Goal: Task Accomplishment & Management: Manage account settings

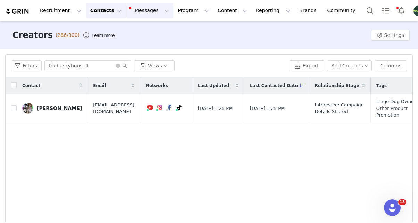
click at [133, 10] on button "Messages Messages" at bounding box center [149, 11] width 47 height 16
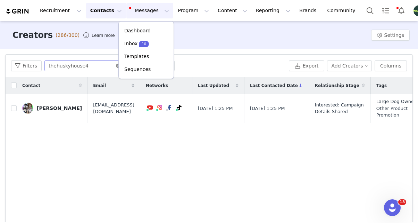
click at [118, 66] on icon "icon: close-circle" at bounding box center [118, 66] width 4 height 4
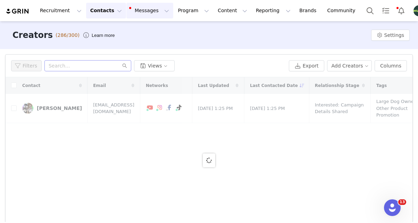
click at [153, 14] on button "Messages Messages" at bounding box center [149, 11] width 47 height 16
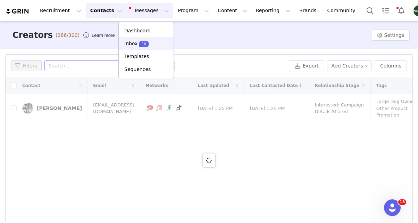
click at [144, 43] on p "10" at bounding box center [144, 43] width 5 height 5
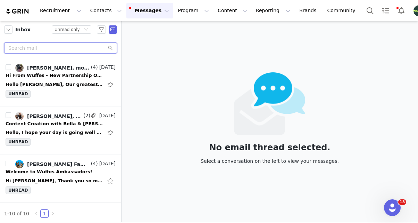
click at [71, 46] on input "text" at bounding box center [60, 47] width 113 height 11
click at [101, 10] on button "Contacts Contacts" at bounding box center [106, 11] width 40 height 16
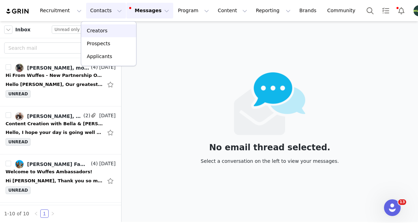
click at [104, 29] on p "Creators" at bounding box center [97, 30] width 21 height 7
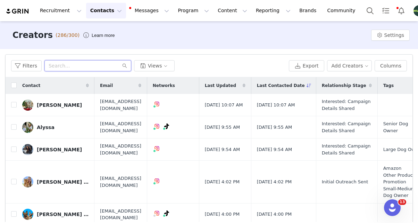
click at [74, 66] on input "text" at bounding box center [87, 65] width 87 height 11
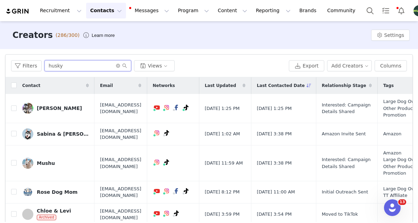
type input "husky"
click at [47, 111] on link "[PERSON_NAME]" at bounding box center [55, 107] width 67 height 11
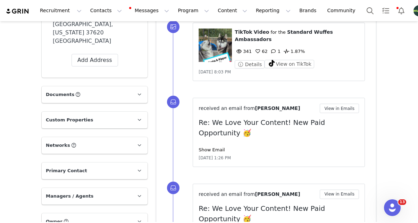
scroll to position [296, 0]
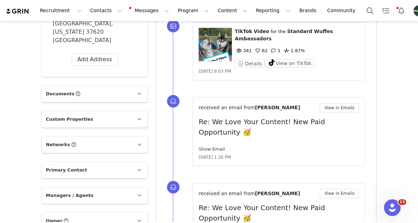
click at [213, 146] on link "Show Email" at bounding box center [212, 148] width 26 height 5
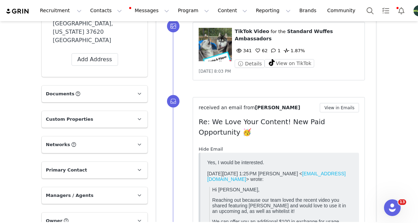
scroll to position [0, 0]
click at [338, 103] on button "View in Emails" at bounding box center [339, 107] width 39 height 9
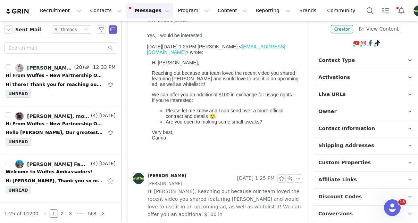
scroll to position [50, 0]
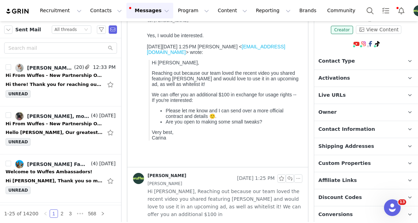
click at [339, 144] on span "Shipping Addresses" at bounding box center [347, 146] width 56 height 8
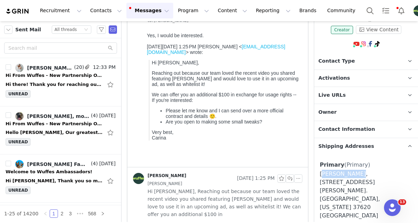
drag, startPoint x: 350, startPoint y: 173, endPoint x: 321, endPoint y: 174, distance: 29.5
click at [321, 174] on div "[PERSON_NAME], [STREET_ADDRESS][PERSON_NAME]. [GEOGRAPHIC_DATA], [US_STATE] 376…" at bounding box center [366, 195] width 93 height 50
copy div "[PERSON_NAME]"
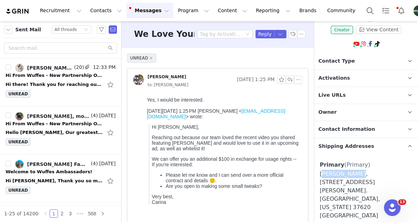
scroll to position [0, 0]
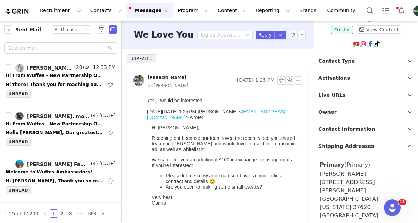
click at [279, 40] on div "We Love Your Content! New Paid Opportunity 🥳 Tag by Activation Reply" at bounding box center [218, 35] width 192 height 28
click at [280, 36] on button "button" at bounding box center [280, 35] width 13 height 8
click at [273, 56] on li "Reply All" at bounding box center [274, 58] width 30 height 11
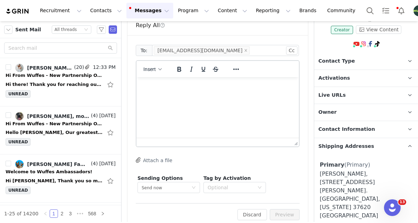
scroll to position [287, 0]
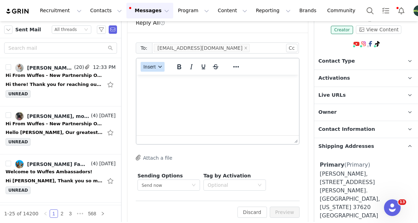
click at [149, 62] on button "Insert" at bounding box center [153, 67] width 24 height 10
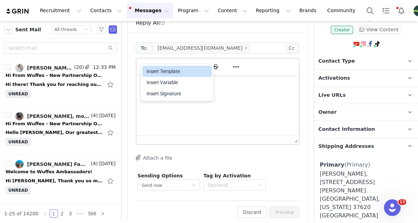
click at [157, 72] on div "Insert Template" at bounding box center [178, 71] width 63 height 8
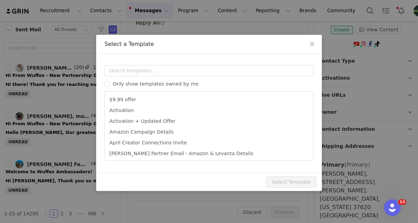
scroll to position [0, 0]
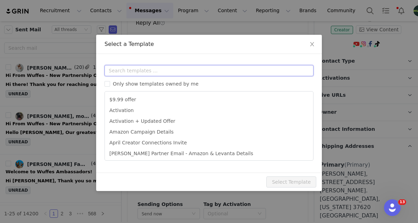
click at [150, 70] on input "text" at bounding box center [209, 70] width 209 height 11
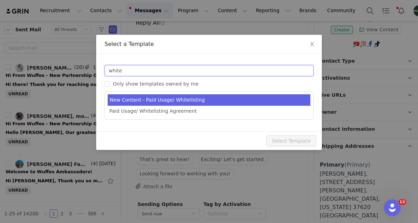
type input "white"
type input "New Paid Opportunity!"
click at [163, 95] on li "New Content - Paid Usage/ Whitelisting" at bounding box center [209, 99] width 203 height 11
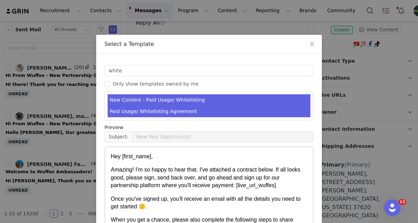
click at [203, 108] on li "Paid Usage/ Whitelisting Agreement" at bounding box center [209, 111] width 203 height 11
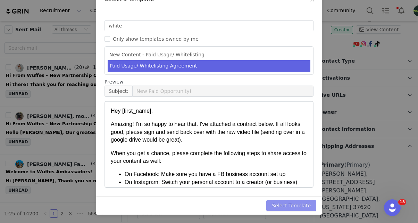
click at [300, 205] on button "Select Template" at bounding box center [291, 205] width 50 height 11
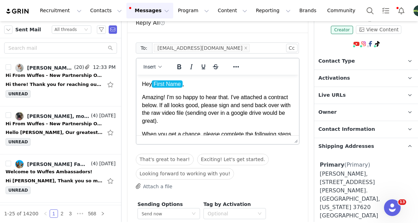
click at [274, 118] on p "Amazing! I'm so happy to hear that. I've attached a contract below. If all look…" at bounding box center [217, 108] width 151 height 31
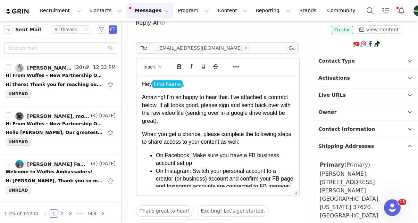
drag, startPoint x: 297, startPoint y: 134, endPoint x: 294, endPoint y: 248, distance: 114.4
click at [294, 222] on html "Recruitment Recruitment Creator Search Curated Lists Landing Pages Web Extensio…" at bounding box center [209, 111] width 418 height 223
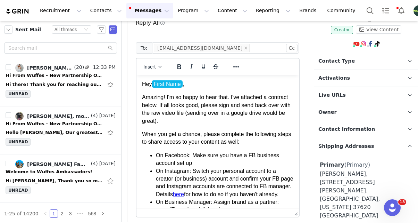
click at [281, 107] on p "Amazing! I'm so happy to hear that. I've attached a contract below. If all look…" at bounding box center [217, 108] width 151 height 31
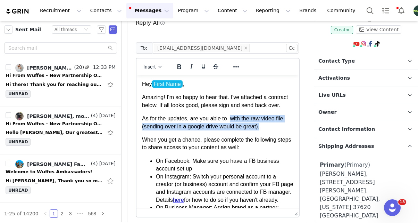
drag, startPoint x: 232, startPoint y: 118, endPoint x: 269, endPoint y: 126, distance: 37.7
click at [269, 126] on p "As for the updates, are you able to with the raw video file (sending over in a …" at bounding box center [217, 123] width 151 height 16
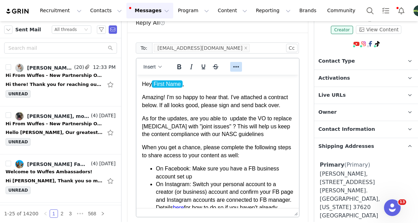
click at [239, 63] on icon "Reveal or hide additional toolbar items" at bounding box center [236, 67] width 8 height 8
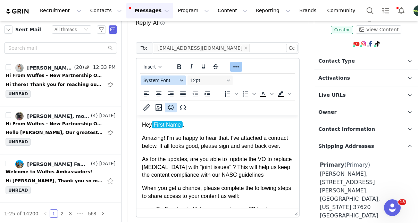
click at [173, 105] on icon "Emojis" at bounding box center [171, 108] width 6 height 6
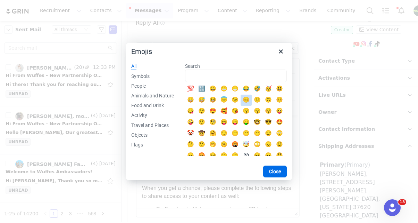
click at [256, 101] on div "🙂" at bounding box center [257, 100] width 8 height 8
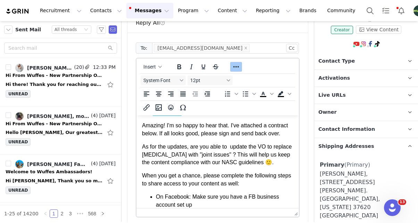
scroll to position [20, 0]
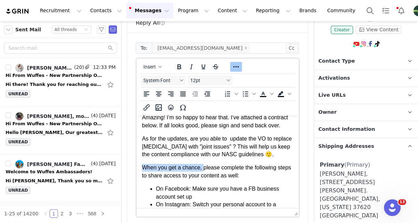
drag, startPoint x: 204, startPoint y: 166, endPoint x: 137, endPoint y: 165, distance: 66.7
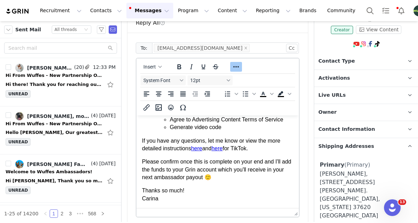
scroll to position [268, 0]
drag, startPoint x: 268, startPoint y: 149, endPoint x: 134, endPoint y: 143, distance: 133.9
click at [137, 143] on html "Hey First Name , Amazing! I'm so happy to hear that. I've attached a contract b…" at bounding box center [218, 30] width 163 height 353
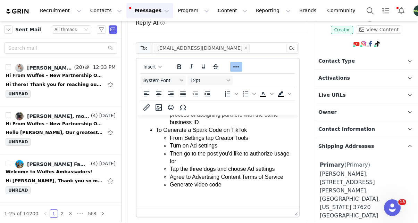
scroll to position [208, 0]
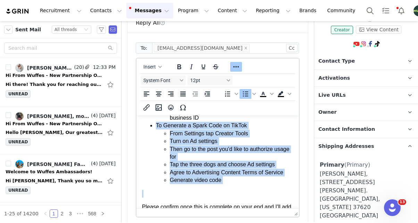
drag, startPoint x: 231, startPoint y: 192, endPoint x: 150, endPoint y: 135, distance: 99.5
click at [150, 135] on body "Hey First Name , Amazing! I'm so happy to hear that. I've attached a contract b…" at bounding box center [217, 80] width 151 height 335
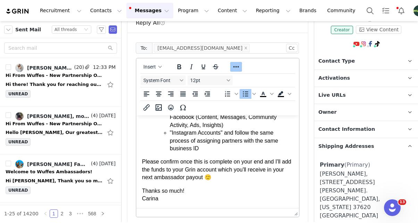
scroll to position [377, 0]
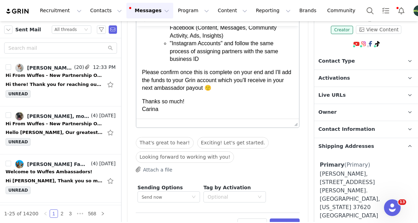
click at [148, 165] on button "Attach a file" at bounding box center [154, 169] width 36 height 8
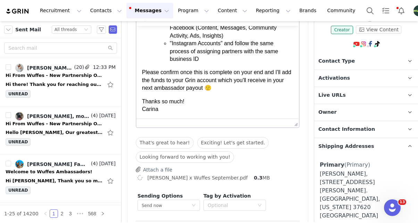
scroll to position [399, 0]
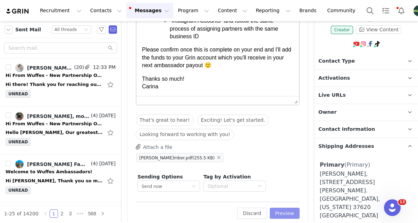
click at [286, 207] on button "Preview" at bounding box center [285, 212] width 30 height 11
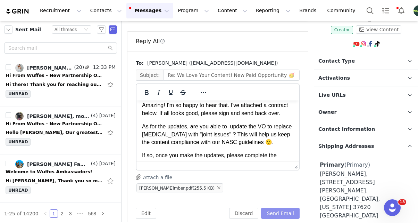
scroll to position [17, 0]
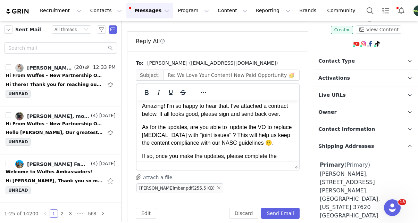
click at [231, 129] on p "As for the updates, are you able to update the VO to replace [MEDICAL_DATA] wit…" at bounding box center [217, 134] width 151 height 23
click at [258, 129] on p "As for the updates, are you able to update the VO to replace [MEDICAL_DATA] wit…" at bounding box center [217, 134] width 151 height 23
click at [266, 128] on p "As for the updates, are you able to update the VO to replace [MEDICAL_DATA] wit…" at bounding box center [217, 134] width 151 height 23
drag, startPoint x: 259, startPoint y: 128, endPoint x: 243, endPoint y: 128, distance: 16.3
click at [243, 128] on p "As for the updates, are you able to update the VO: to replace [MEDICAL_DATA] wi…" at bounding box center [217, 134] width 151 height 23
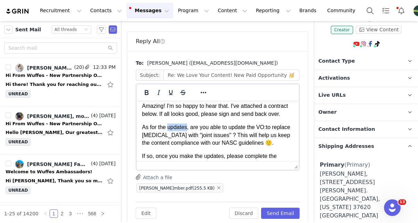
drag, startPoint x: 188, startPoint y: 128, endPoint x: 167, endPoint y: 128, distance: 20.5
click at [167, 128] on p "As for the updates, are you able to update the VO: to replace [MEDICAL_DATA] wi…" at bounding box center [217, 134] width 151 height 23
click at [245, 127] on p "As for the content, are you able to update the VO: to replace [MEDICAL_DATA] wi…" at bounding box center [217, 134] width 151 height 23
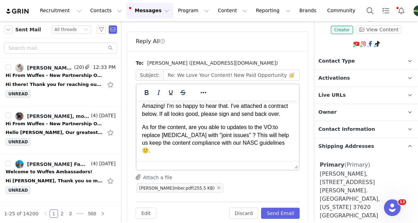
click at [278, 128] on p "As for the content, are you able to updates to the VO: to replace [MEDICAL_DATA…" at bounding box center [217, 138] width 151 height 31
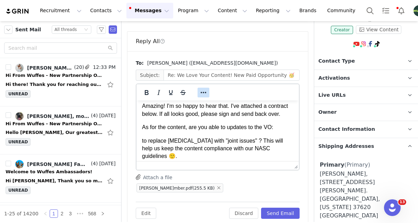
click at [202, 88] on icon "Reveal or hide additional toolbar items" at bounding box center [203, 92] width 8 height 8
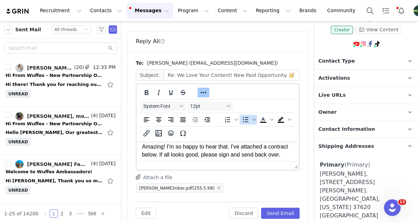
click at [240, 115] on span "Bullet list" at bounding box center [246, 120] width 12 height 10
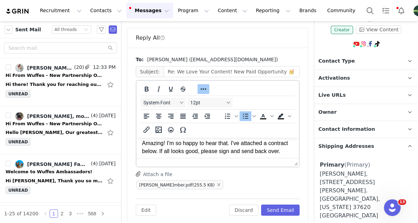
drag, startPoint x: 297, startPoint y: 156, endPoint x: 297, endPoint y: 230, distance: 74.7
click at [297, 222] on html "Recruitment Recruitment Creator Search Curated Lists Landing Pages Web Extensio…" at bounding box center [209, 111] width 418 height 223
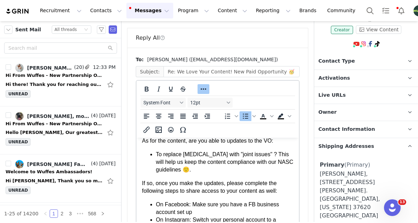
scroll to position [43, 0]
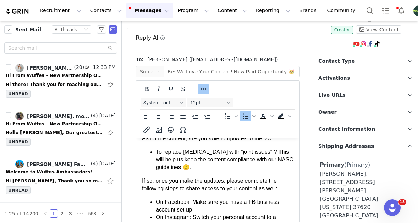
click at [199, 170] on li "To replace [MEDICAL_DATA] with "joint issues" ? This will help us keep the cont…" at bounding box center [225, 159] width 138 height 23
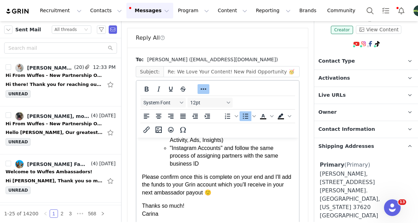
scroll to position [338, 0]
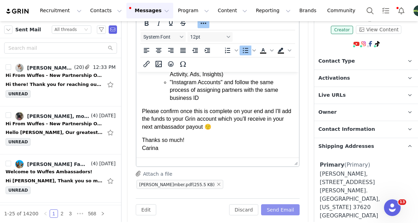
click at [285, 204] on button "Send Email" at bounding box center [280, 209] width 39 height 11
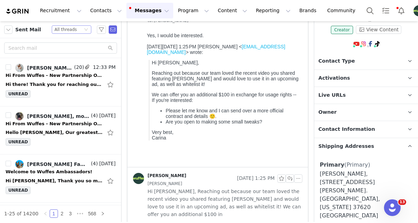
click at [76, 29] on div "Status All threads" at bounding box center [69, 30] width 28 height 8
click at [70, 65] on li "Unread only" at bounding box center [72, 64] width 40 height 11
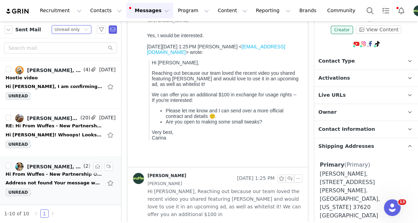
click at [59, 181] on div "Address not found Your message wasn't delivered to [EMAIL_ADDRESS][DOMAIN_NAME]…" at bounding box center [54, 182] width 97 height 7
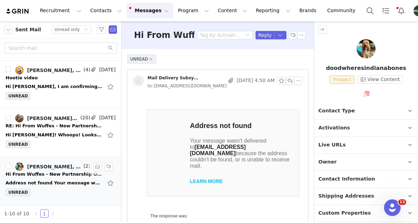
scroll to position [0, 0]
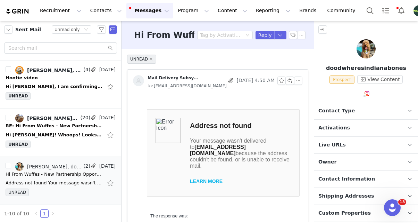
click at [356, 69] on p "doodwheresindianabones" at bounding box center [366, 68] width 104 height 8
copy p "doodwheresindianabones"
click at [47, 49] on input "text" at bounding box center [60, 47] width 113 height 11
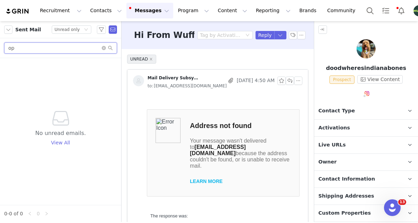
type input "o"
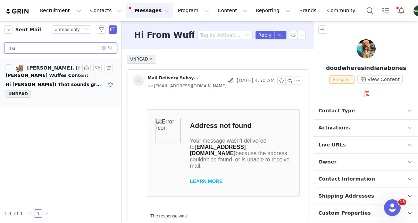
type input "fra"
click at [66, 85] on div "Hi [PERSON_NAME]! That sounds great. [PERSON_NAME] is out of town this weekend …" at bounding box center [54, 84] width 97 height 7
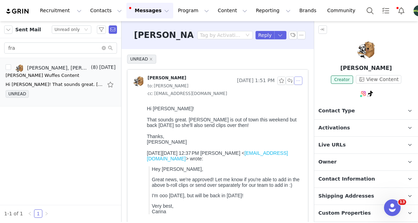
click at [301, 77] on button "button" at bounding box center [298, 80] width 8 height 8
click at [302, 37] on button "button" at bounding box center [301, 35] width 8 height 8
click at [309, 52] on li "Mark as unread" at bounding box center [320, 47] width 46 height 11
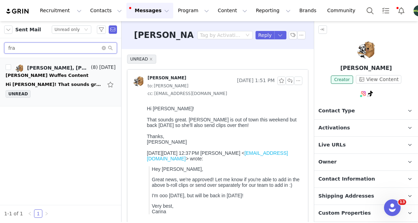
click at [104, 50] on input "fra" at bounding box center [60, 47] width 113 height 11
click at [105, 46] on icon "icon: close-circle" at bounding box center [104, 48] width 4 height 4
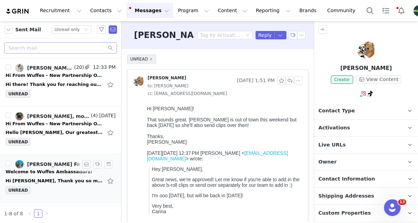
click at [58, 171] on div "Welcome to Wuffes Ambassadors!" at bounding box center [49, 171] width 87 height 7
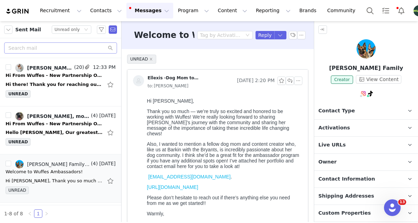
scroll to position [279, 0]
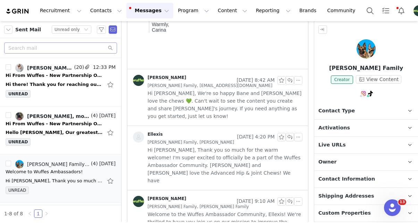
click at [195, 155] on span "Hi [PERSON_NAME], Thank you so much for the warm welcome! I'm super excited to …" at bounding box center [225, 165] width 155 height 38
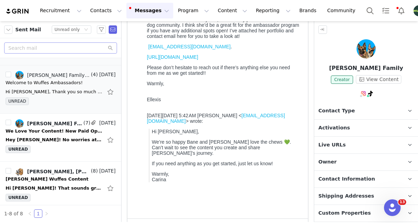
scroll to position [90, 0]
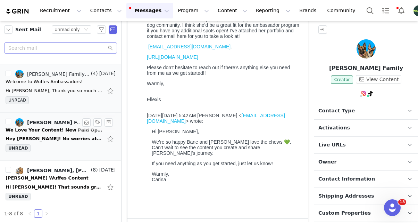
click at [57, 137] on div "Hey [PERSON_NAME]! No worries at all — thanks so much for getting back to me! T…" at bounding box center [54, 138] width 97 height 7
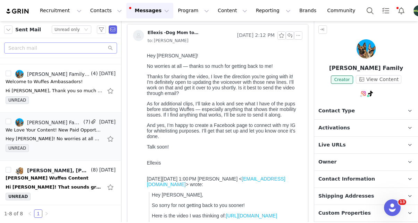
scroll to position [0, 0]
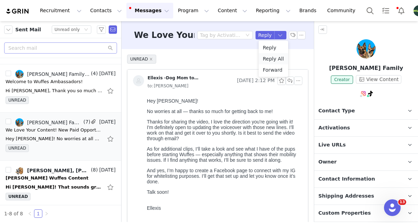
click at [274, 60] on li "Reply All" at bounding box center [274, 58] width 30 height 11
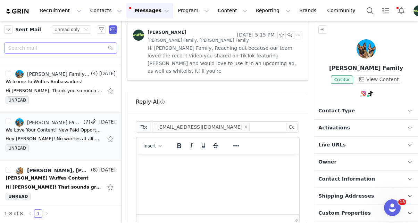
scroll to position [766, 0]
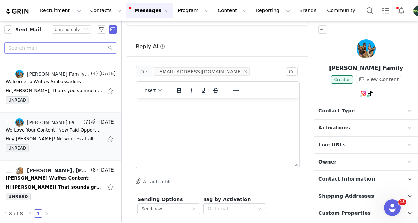
click at [205, 117] on html at bounding box center [218, 107] width 163 height 19
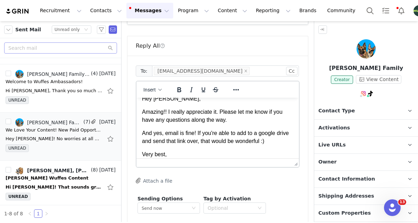
scroll to position [16, 0]
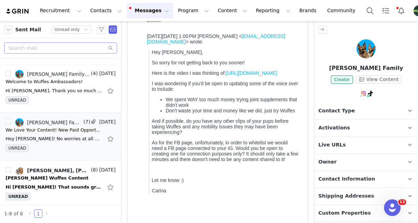
scroll to position [0, 0]
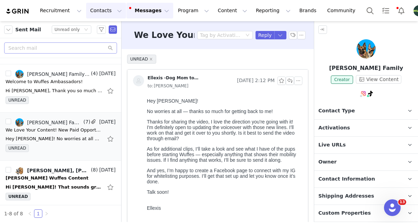
click at [97, 12] on button "Contacts Contacts" at bounding box center [106, 11] width 40 height 16
click at [102, 30] on p "Creators" at bounding box center [97, 30] width 21 height 7
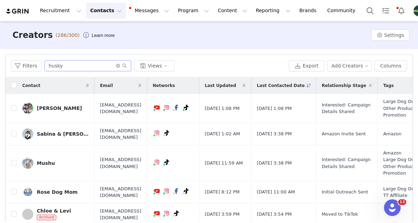
click at [119, 66] on span at bounding box center [121, 65] width 11 height 5
click at [116, 66] on icon "icon: close-circle" at bounding box center [118, 66] width 4 height 4
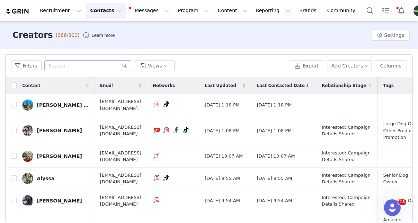
click at [26, 59] on div "Filters Views Export Add Creators Columns" at bounding box center [209, 66] width 407 height 23
click at [28, 67] on button "Filters" at bounding box center [26, 65] width 31 height 11
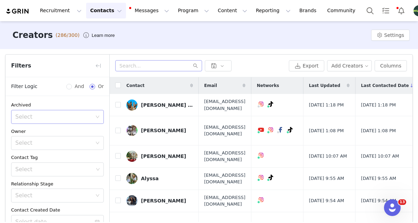
click at [35, 115] on div "Select" at bounding box center [53, 116] width 77 height 7
click at [36, 129] on li "Yes" at bounding box center [57, 131] width 93 height 11
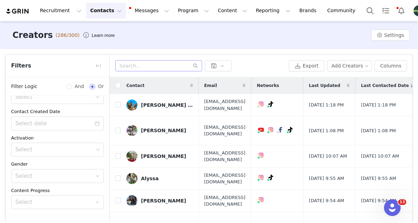
scroll to position [46, 0]
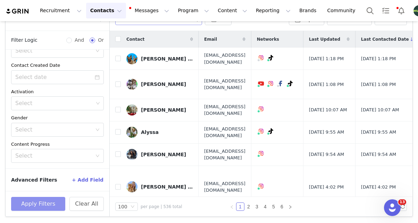
click at [46, 199] on button "Apply Filters" at bounding box center [38, 204] width 54 height 14
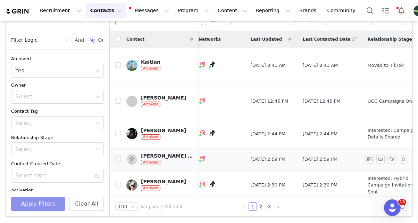
scroll to position [0, 82]
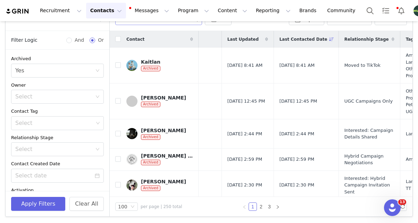
click at [259, 39] on span "Last Updated" at bounding box center [243, 39] width 31 height 6
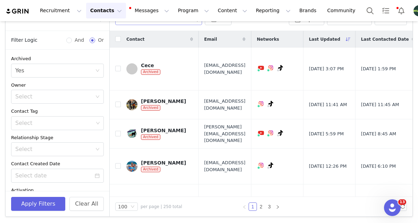
scroll to position [0, 0]
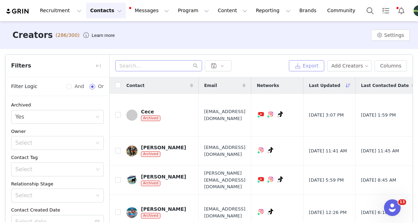
click at [303, 67] on button "Export" at bounding box center [306, 65] width 35 height 11
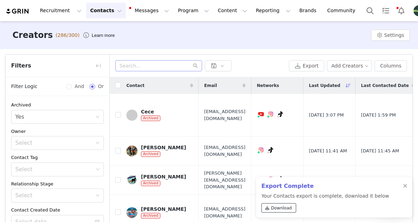
click at [281, 207] on span "Download" at bounding box center [281, 208] width 21 height 6
click at [112, 13] on button "Contacts Contacts" at bounding box center [106, 11] width 40 height 16
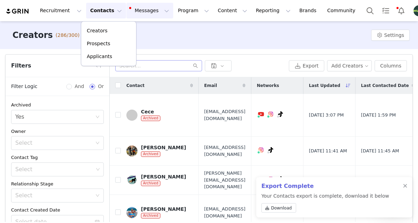
click at [138, 10] on button "Messages Messages" at bounding box center [149, 11] width 47 height 16
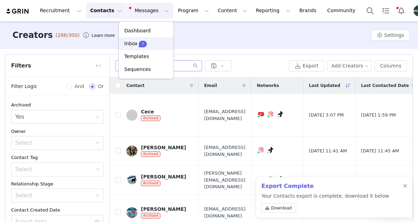
click at [140, 45] on span "7" at bounding box center [143, 44] width 8 height 7
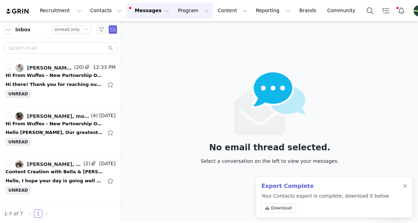
click at [174, 14] on button "Program Program" at bounding box center [194, 11] width 40 height 16
click at [60, 88] on div "Hi there! Thank you for reaching out! 456 Talent is closed [DATE] in observance…" at bounding box center [54, 84] width 97 height 7
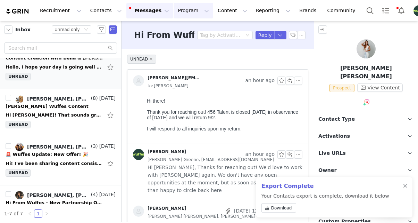
scroll to position [114, 0]
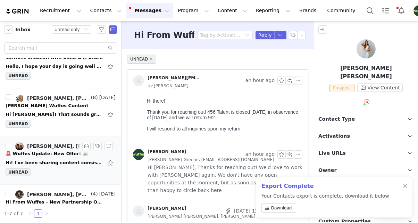
click at [73, 173] on div "UNREAD" at bounding box center [61, 173] width 110 height 10
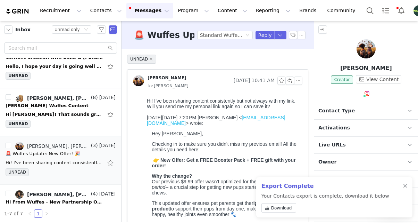
scroll to position [0, 0]
click at [282, 35] on button "button" at bounding box center [280, 35] width 13 height 8
click at [273, 58] on li "Reply All" at bounding box center [274, 58] width 30 height 11
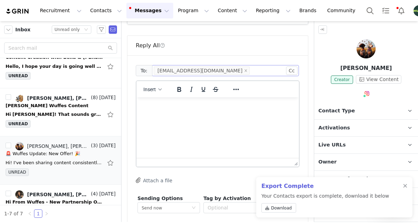
scroll to position [402, 0]
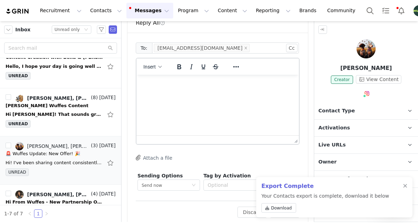
click at [172, 93] on html at bounding box center [218, 84] width 163 height 19
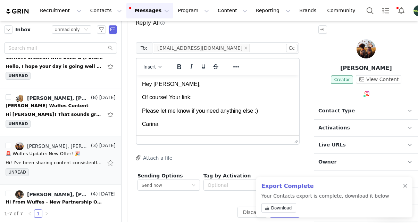
click at [214, 98] on p "Of course! Your link:" at bounding box center [217, 97] width 151 height 8
click at [151, 65] on div "Insert" at bounding box center [153, 67] width 33 height 14
click at [149, 64] on span "Insert" at bounding box center [149, 67] width 13 height 6
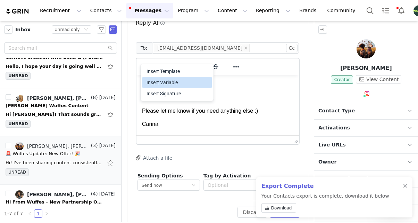
click at [159, 80] on div "Insert Variable" at bounding box center [178, 82] width 63 height 8
select select
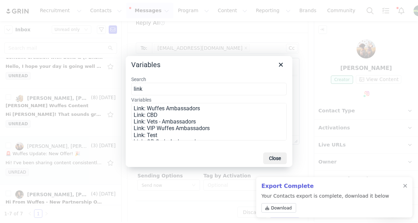
type input "link"
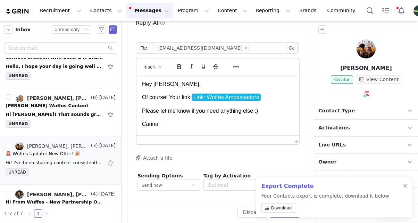
click at [405, 182] on div "Export Complete Your Contacts export is complete, download it below Download" at bounding box center [334, 197] width 156 height 40
click at [406, 186] on div at bounding box center [405, 186] width 4 height 6
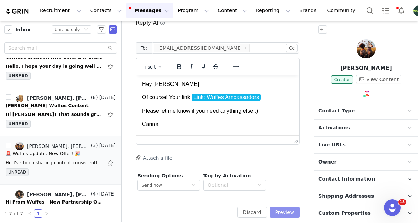
click at [289, 206] on button "Preview" at bounding box center [285, 211] width 30 height 11
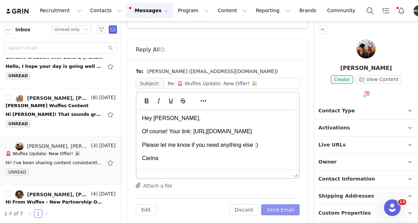
scroll to position [0, 0]
click at [289, 205] on button "Send Email" at bounding box center [280, 209] width 39 height 11
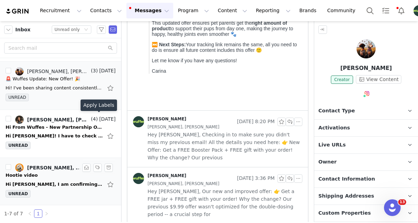
scroll to position [190, 0]
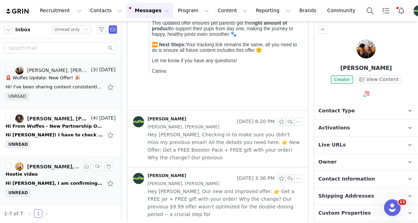
click at [43, 180] on div "Hi [PERSON_NAME], I am confirming that I sent the signed contract to you and I …" at bounding box center [54, 183] width 97 height 7
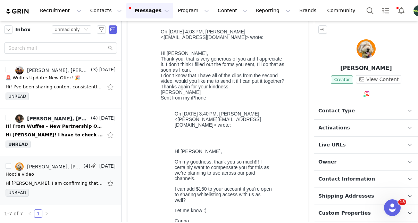
scroll to position [331, 0]
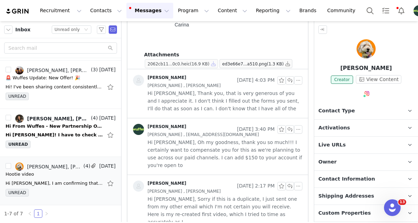
click at [214, 64] on button "button" at bounding box center [214, 63] width 8 height 8
click at [287, 61] on button "button" at bounding box center [288, 63] width 8 height 8
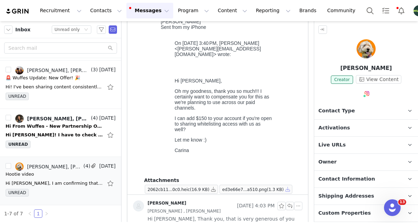
scroll to position [0, 0]
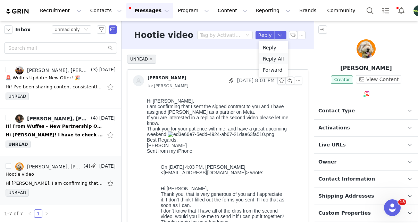
click at [275, 56] on li "Reply All" at bounding box center [274, 58] width 30 height 11
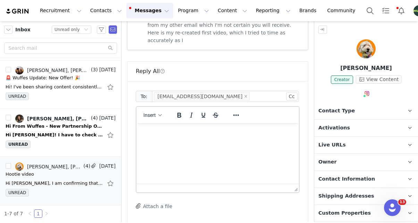
scroll to position [553, 0]
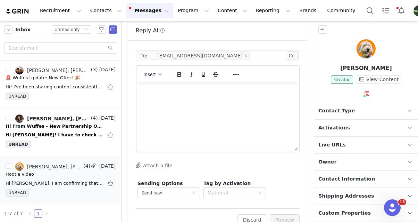
click at [179, 101] on html at bounding box center [218, 91] width 163 height 19
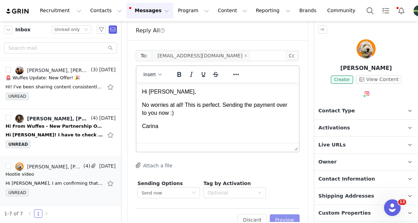
click at [293, 214] on button "Preview" at bounding box center [285, 219] width 30 height 11
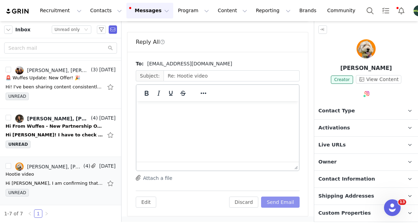
click at [293, 205] on button "Send Email" at bounding box center [280, 201] width 39 height 11
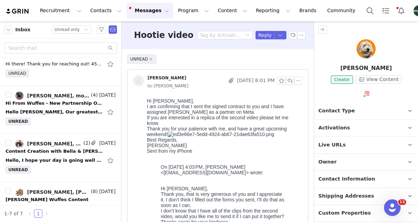
scroll to position [21, 0]
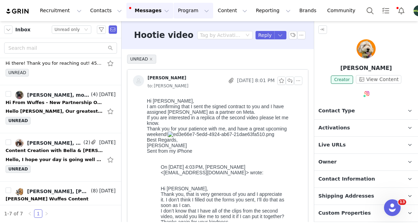
click at [187, 13] on button "Program Program" at bounding box center [194, 11] width 40 height 16
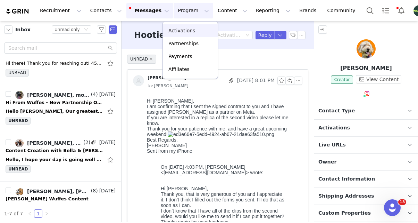
click at [183, 32] on p "Activations" at bounding box center [182, 30] width 27 height 7
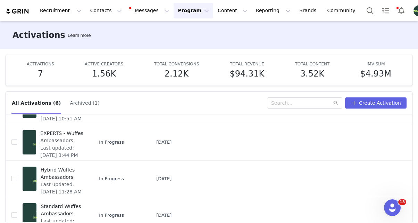
scroll to position [117, 0]
click at [55, 207] on span "Standard Wuffes Ambassadors" at bounding box center [62, 209] width 43 height 15
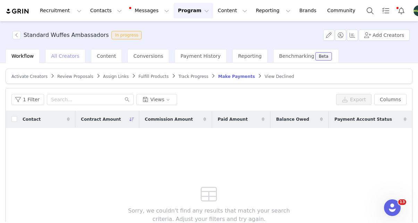
click at [56, 62] on div "All Creators" at bounding box center [65, 56] width 40 height 14
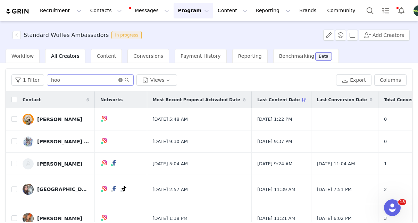
click at [118, 80] on icon "icon: close-circle" at bounding box center [120, 80] width 4 height 4
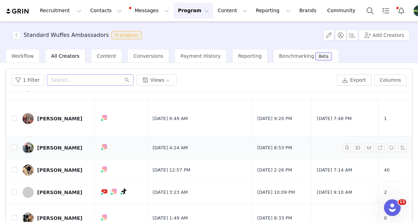
scroll to position [223, 0]
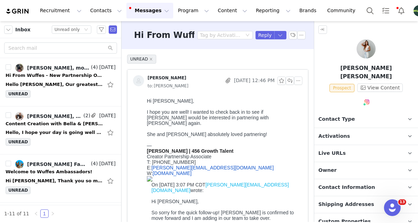
scroll to position [50, 0]
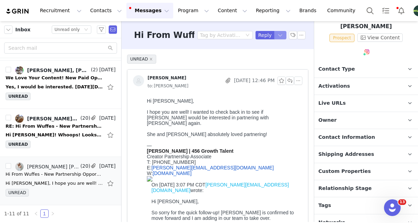
click at [280, 37] on button "button" at bounding box center [280, 35] width 13 height 8
click at [269, 57] on li "Reply All" at bounding box center [274, 58] width 30 height 11
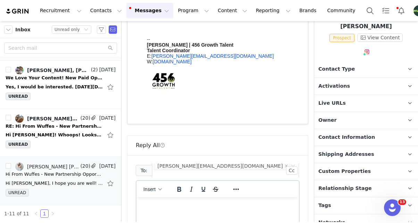
scroll to position [0, 0]
click at [175, 216] on html at bounding box center [218, 206] width 163 height 19
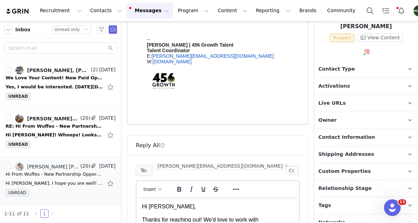
scroll to position [3, 0]
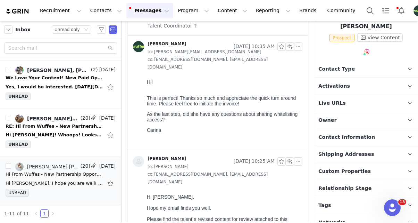
scroll to position [1176, 0]
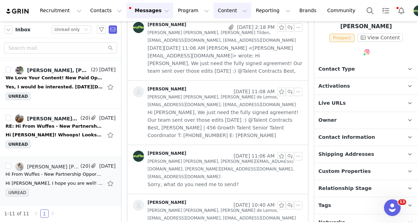
click at [220, 6] on button "Content Content" at bounding box center [233, 11] width 38 height 16
click at [221, 26] on link "Creator Content" at bounding box center [226, 30] width 55 height 13
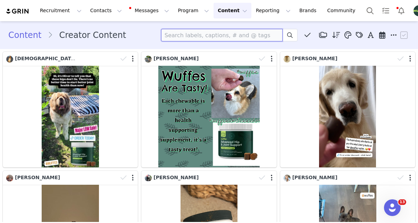
click at [213, 35] on input at bounding box center [222, 35] width 122 height 13
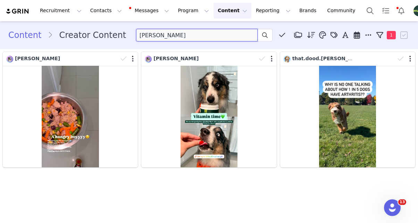
click at [174, 35] on input "kelly" at bounding box center [197, 35] width 122 height 13
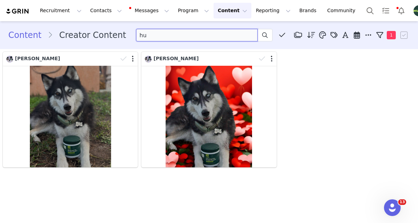
type input "h"
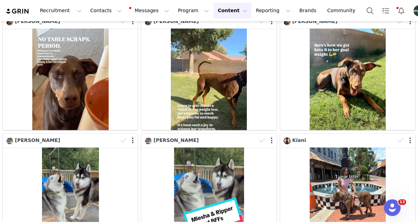
scroll to position [632, 0]
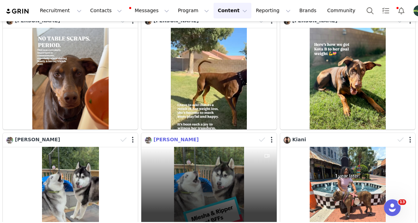
click at [161, 137] on span "[PERSON_NAME]" at bounding box center [176, 140] width 45 height 6
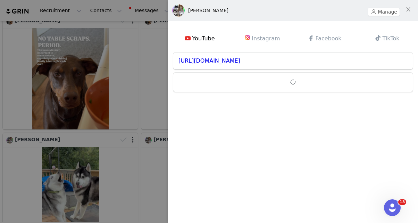
click at [153, 80] on div at bounding box center [209, 111] width 418 height 223
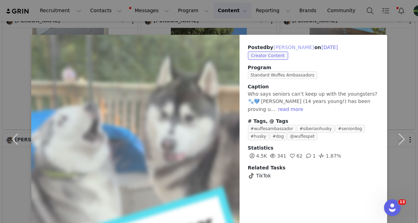
click at [279, 47] on button "[PERSON_NAME]" at bounding box center [293, 47] width 41 height 8
type input "[PERSON_NAME]"
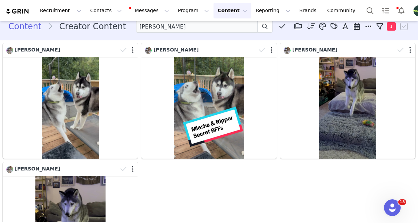
scroll to position [9, 0]
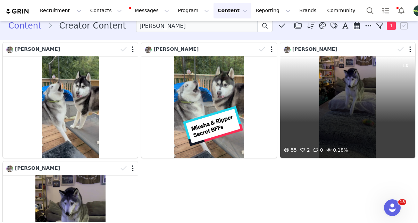
click at [338, 120] on div "55 2 0 0.18%" at bounding box center [347, 106] width 135 height 101
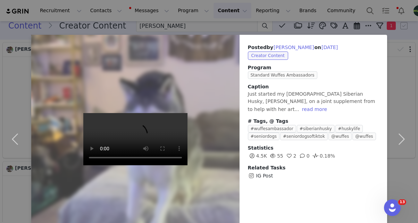
scroll to position [29, 0]
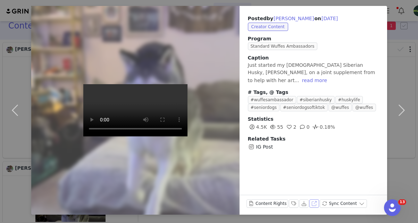
click at [314, 205] on button "View on Instagram" at bounding box center [315, 203] width 10 height 8
click at [298, 0] on div "Posted by Kelley on Aug 22, 2025 Creator Content Program Standard Wuffes Ambass…" at bounding box center [209, 111] width 418 height 223
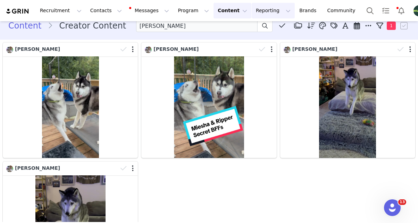
click at [260, 14] on button "Reporting Reporting" at bounding box center [273, 11] width 43 height 16
click at [265, 32] on div "Dashboard" at bounding box center [262, 30] width 47 height 7
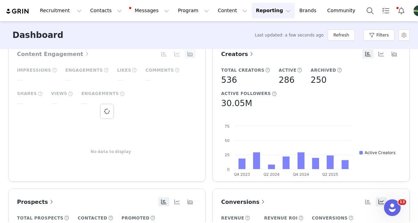
scroll to position [243, 0]
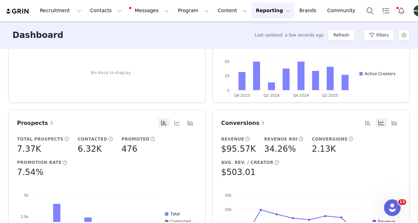
click at [244, 122] on span "Conversions" at bounding box center [243, 123] width 45 height 7
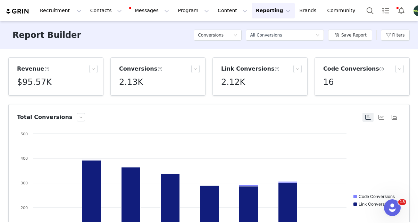
click at [391, 41] on div "Filters" at bounding box center [395, 35] width 29 height 21
click at [390, 38] on button "Filters" at bounding box center [395, 35] width 29 height 11
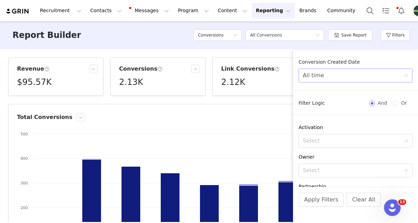
click at [348, 79] on div "All time" at bounding box center [353, 75] width 101 height 13
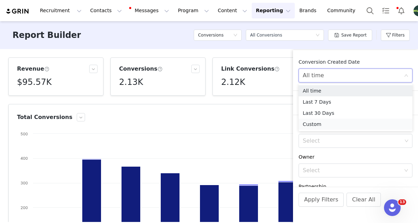
click at [316, 126] on li "Custom" at bounding box center [356, 123] width 114 height 11
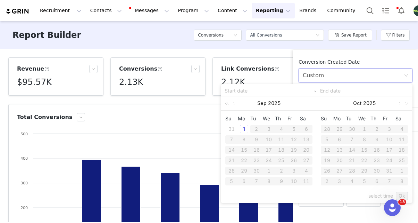
click at [237, 103] on link at bounding box center [234, 103] width 6 height 14
click at [295, 129] on div "1" at bounding box center [294, 129] width 8 height 8
type input "08/01/2025"
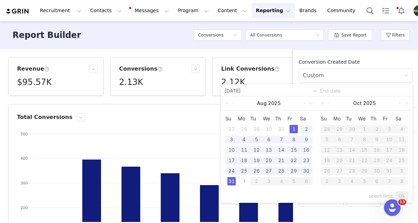
click at [234, 181] on div "31" at bounding box center [232, 181] width 8 height 8
type input "08/31/2025"
type input "08/01/2025"
type input "08/31/2025"
click at [404, 194] on link "Ok" at bounding box center [402, 195] width 12 height 8
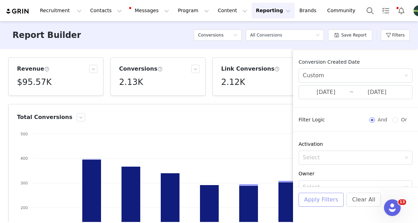
click at [319, 205] on button "Apply Filters" at bounding box center [321, 199] width 45 height 14
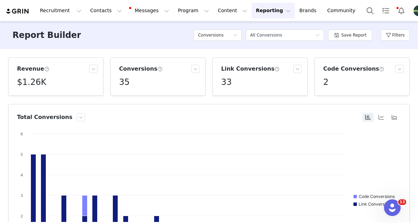
click at [393, 43] on div "Filters" at bounding box center [395, 35] width 29 height 21
click at [394, 36] on button "Filters" at bounding box center [395, 35] width 29 height 11
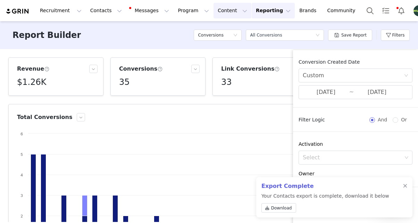
click at [222, 13] on button "Content Content" at bounding box center [233, 11] width 38 height 16
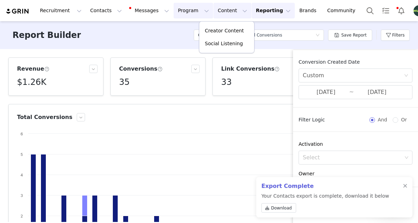
click at [174, 11] on button "Program Program" at bounding box center [194, 11] width 40 height 16
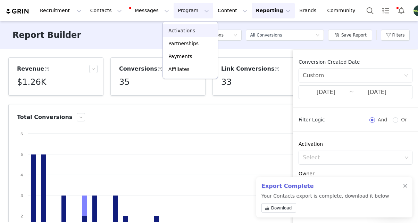
click at [173, 33] on p "Activations" at bounding box center [182, 30] width 27 height 7
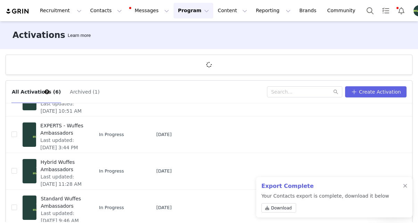
scroll to position [117, 0]
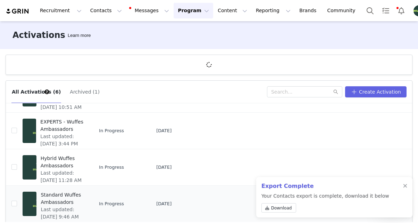
click at [47, 200] on span "Standard Wuffes Ambassadors" at bounding box center [62, 198] width 43 height 15
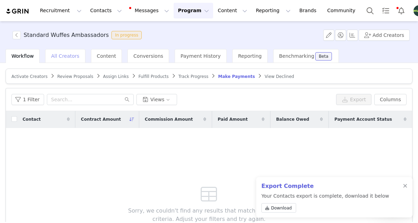
click at [60, 59] on div "All Creators" at bounding box center [65, 56] width 40 height 14
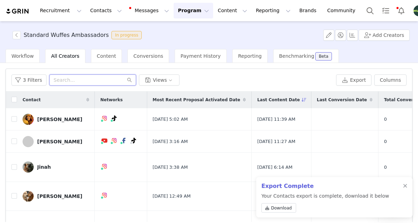
click at [76, 81] on input "text" at bounding box center [92, 79] width 87 height 11
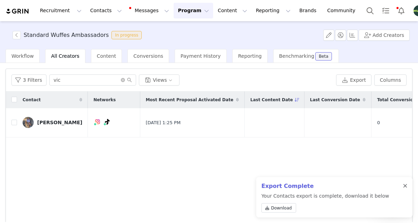
click at [404, 187] on div at bounding box center [405, 186] width 4 height 6
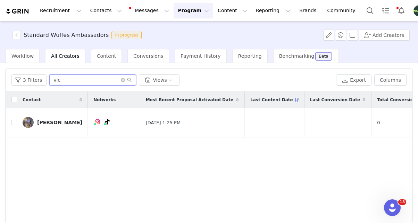
click at [78, 78] on input "vic" at bounding box center [92, 79] width 87 height 11
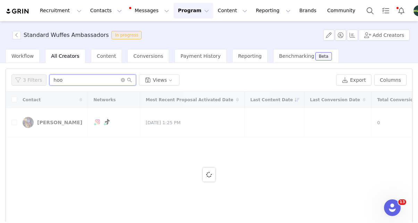
type input "hoo"
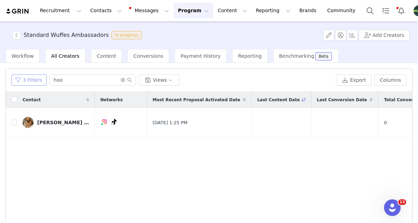
click at [34, 76] on button "3 Filters" at bounding box center [28, 79] width 35 height 11
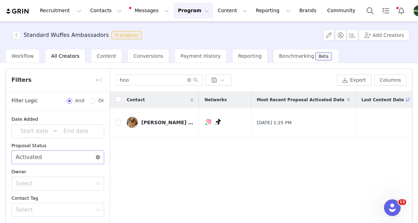
click at [98, 157] on icon "icon: close-circle" at bounding box center [98, 157] width 4 height 4
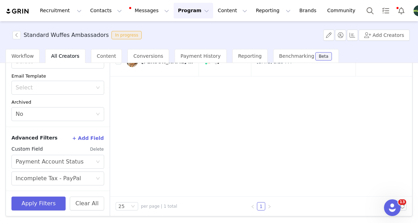
scroll to position [60, 0]
click at [98, 179] on icon "icon: close-circle" at bounding box center [98, 179] width 4 height 4
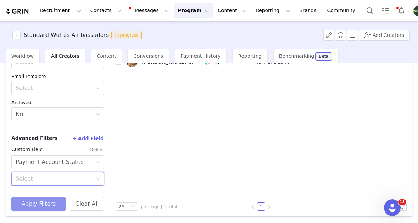
click at [29, 210] on button "Apply Filters" at bounding box center [38, 204] width 54 height 14
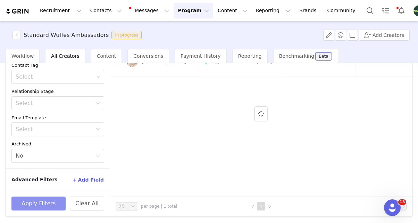
click at [36, 210] on button "Apply Filters" at bounding box center [38, 203] width 54 height 14
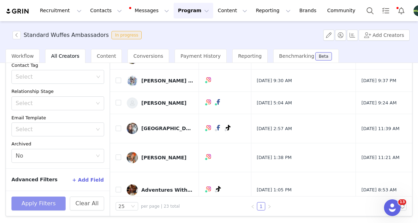
scroll to position [0, 0]
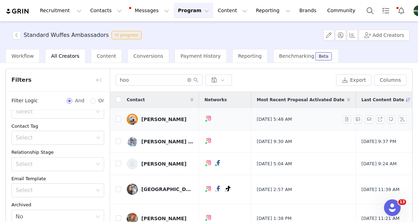
click at [154, 123] on link "[PERSON_NAME]" at bounding box center [160, 119] width 67 height 11
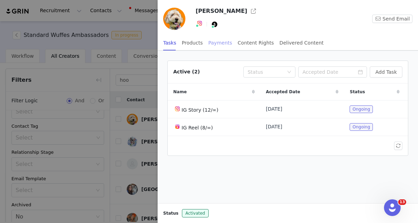
click at [227, 46] on div "Payments" at bounding box center [220, 43] width 24 height 16
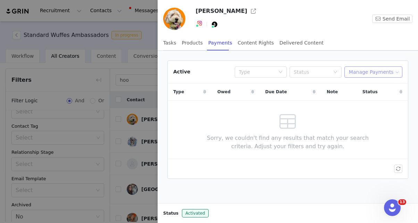
click at [388, 72] on button "Manage Payments" at bounding box center [374, 71] width 58 height 11
click at [370, 96] on span "Add Payable" at bounding box center [376, 97] width 30 height 8
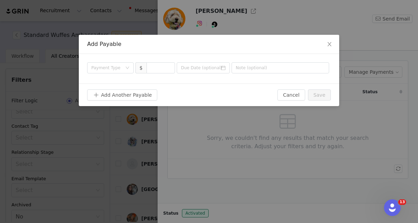
click at [128, 74] on div "Payment Type $" at bounding box center [209, 69] width 261 height 30
click at [122, 69] on div "Payment Type" at bounding box center [108, 68] width 34 height 10
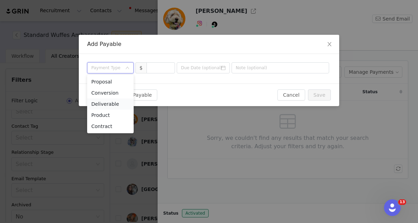
click at [130, 108] on li "Deliverable" at bounding box center [110, 103] width 47 height 11
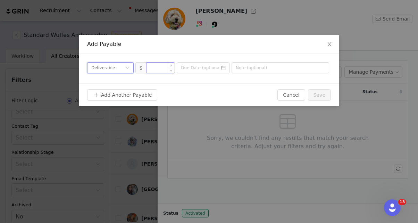
click at [158, 69] on input at bounding box center [161, 68] width 28 height 10
type input "150"
click at [203, 65] on input at bounding box center [203, 67] width 53 height 11
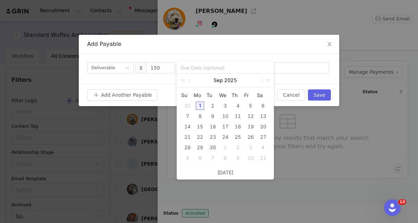
click at [214, 148] on div "30" at bounding box center [213, 147] width 8 height 8
type input "2025-09-30"
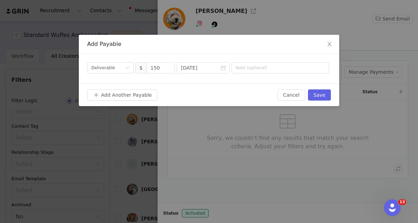
click at [262, 73] on div "Payment Type Deliverable $ 150 2025-09-30" at bounding box center [209, 69] width 261 height 30
click at [259, 68] on input "text" at bounding box center [281, 67] width 98 height 11
type input "C"
type input "August Content"
click at [325, 96] on button "Save" at bounding box center [319, 94] width 23 height 11
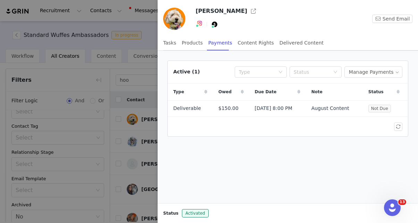
click at [143, 102] on div at bounding box center [209, 111] width 418 height 223
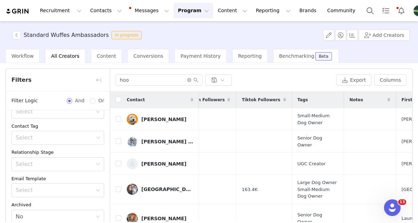
scroll to position [0, 641]
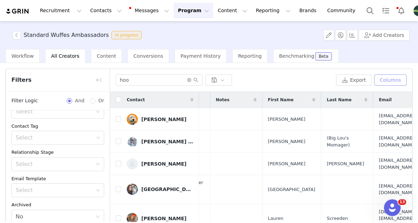
click at [385, 83] on button "Columns" at bounding box center [391, 79] width 32 height 11
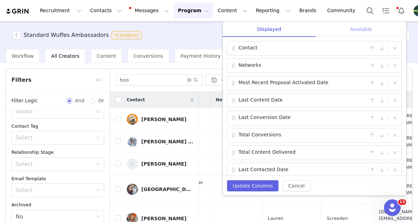
click at [358, 27] on div "Available" at bounding box center [361, 30] width 91 height 16
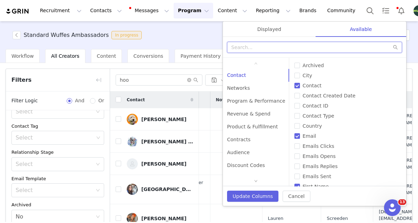
click at [242, 48] on input "text" at bounding box center [314, 47] width 175 height 11
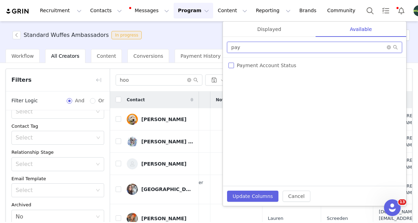
type input "pay"
click at [230, 67] on input "Payment Account Status" at bounding box center [232, 66] width 6 height 6
checkbox input "true"
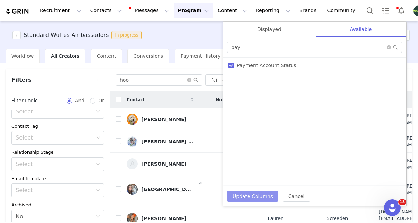
click at [258, 194] on button "Update Columns" at bounding box center [252, 195] width 51 height 11
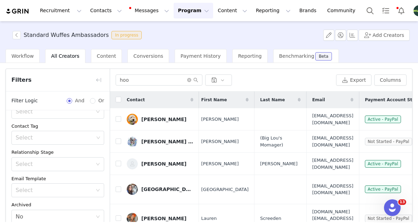
scroll to position [0, 0]
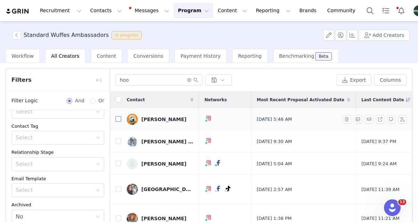
click at [116, 120] on input "checkbox" at bounding box center [119, 119] width 6 height 6
checkbox input "true"
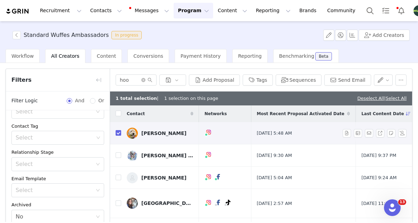
click at [141, 138] on link "[PERSON_NAME]" at bounding box center [160, 133] width 67 height 11
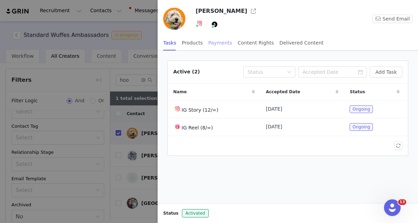
click at [218, 46] on div "Payments" at bounding box center [220, 43] width 24 height 16
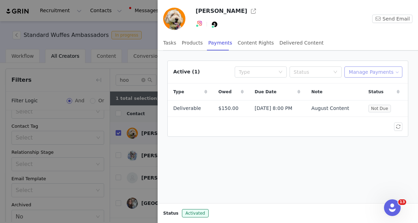
click at [382, 73] on button "Manage Payments" at bounding box center [374, 71] width 58 height 11
click at [363, 84] on span "Make Payments" at bounding box center [380, 86] width 38 height 8
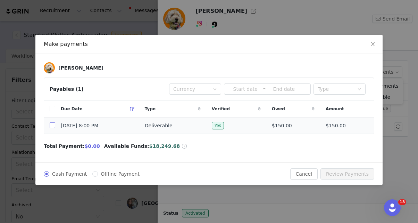
click at [51, 123] on input "checkbox" at bounding box center [53, 125] width 6 height 6
checkbox input "true"
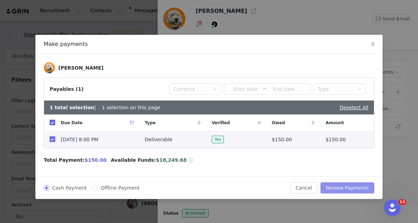
click at [355, 190] on button "Review Payments" at bounding box center [348, 187] width 54 height 11
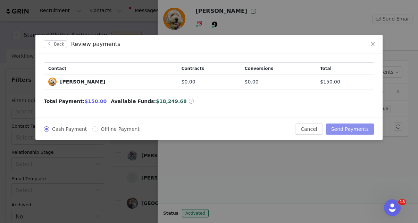
click at [357, 129] on button "Send Payments" at bounding box center [350, 128] width 49 height 11
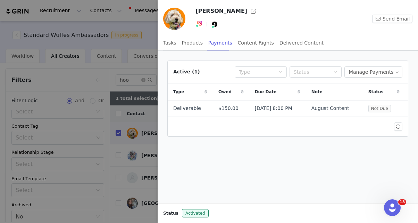
click at [119, 129] on div at bounding box center [209, 111] width 418 height 223
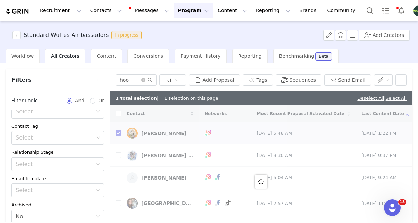
click at [118, 133] on div at bounding box center [261, 181] width 302 height 152
